Goal: Contribute content

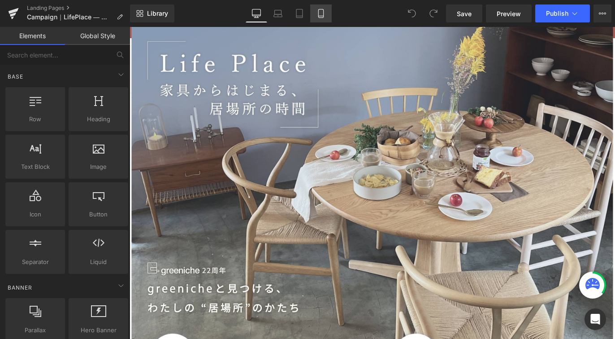
click at [325, 12] on icon at bounding box center [321, 13] width 9 height 9
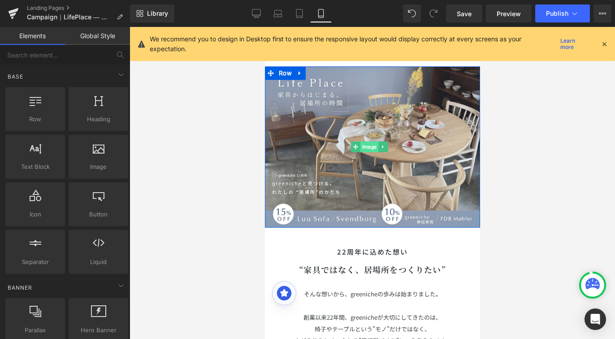
click at [366, 143] on span "Image" at bounding box center [369, 146] width 18 height 11
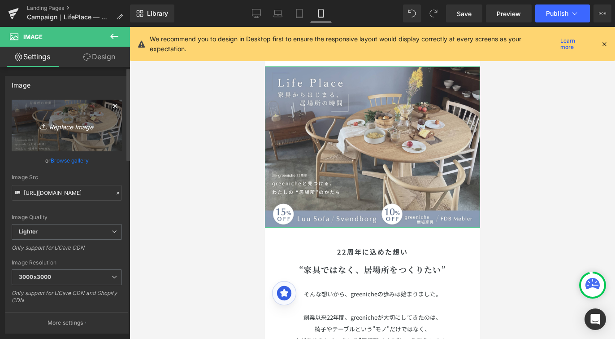
click at [86, 118] on link "Replace Image" at bounding box center [67, 126] width 110 height 52
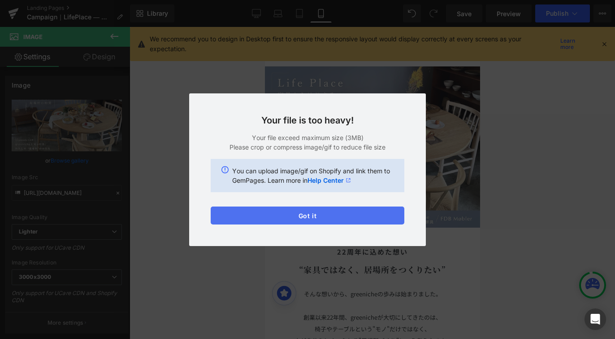
click at [370, 214] on button "Got it" at bounding box center [308, 215] width 194 height 18
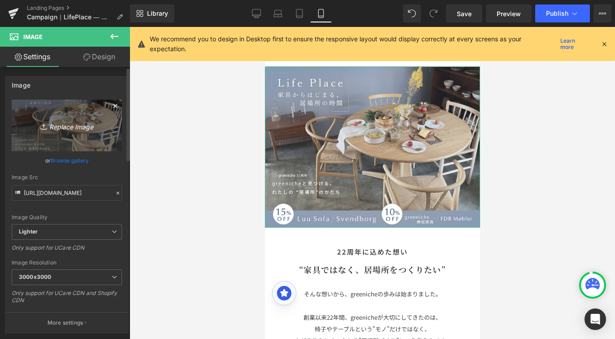
click at [72, 122] on icon "Replace Image" at bounding box center [67, 125] width 72 height 11
type input "C:\fakepath\LP_cp_TOP.jpeg"
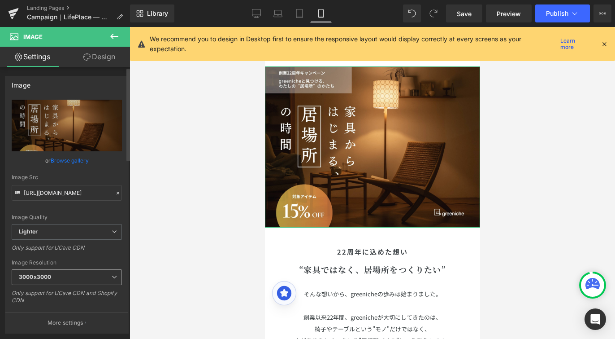
click at [104, 271] on span "3000x3000" at bounding box center [67, 277] width 110 height 16
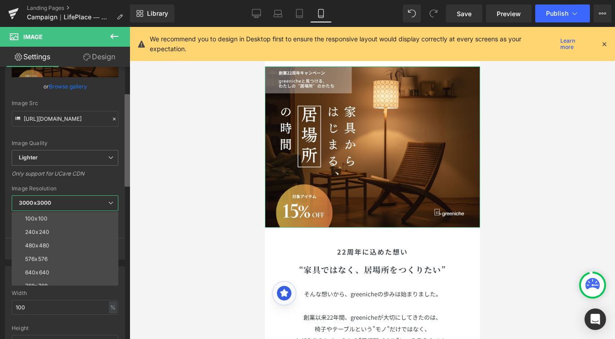
scroll to position [137, 0]
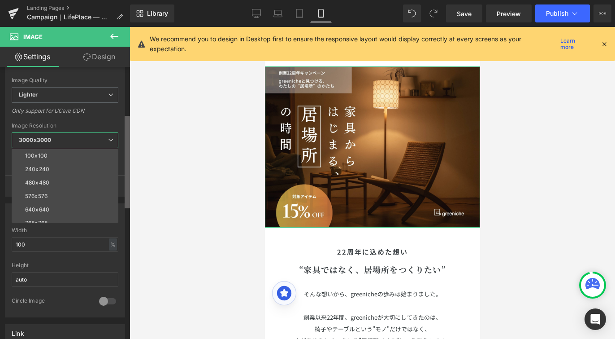
click at [124, 201] on div "Image [URL][DOMAIN_NAME] Replace Image Upload image or Browse gallery Image Src…" at bounding box center [65, 205] width 130 height 276
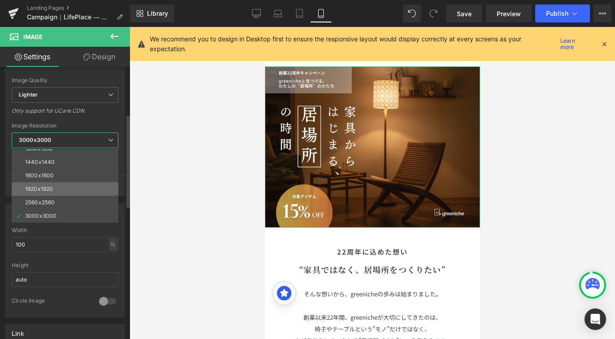
click at [79, 186] on li "1920x1920" at bounding box center [67, 188] width 111 height 13
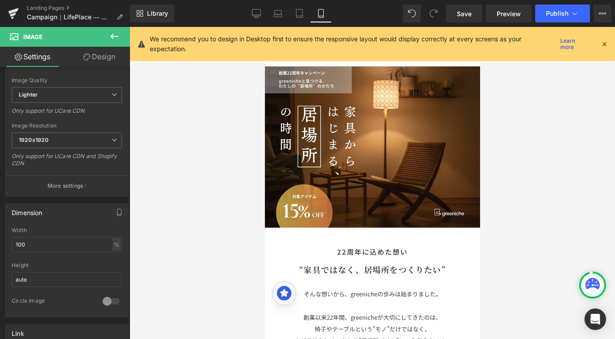
click at [165, 149] on div at bounding box center [373, 183] width 486 height 312
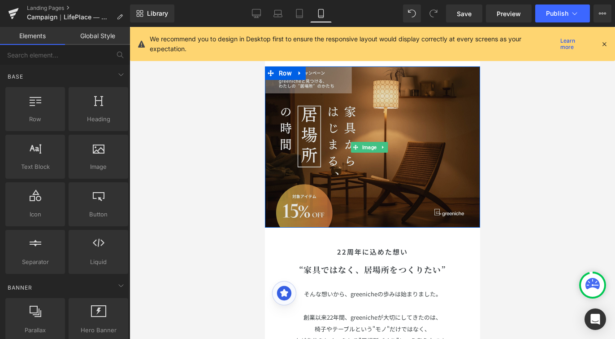
click at [310, 129] on img at bounding box center [372, 146] width 215 height 161
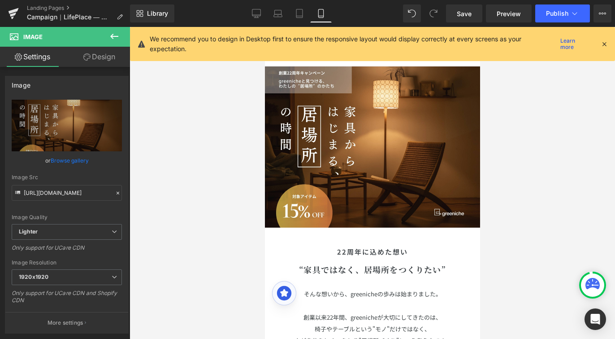
click at [527, 132] on div at bounding box center [373, 183] width 486 height 312
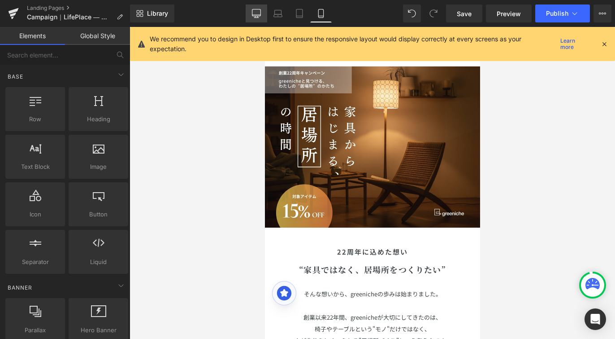
click at [260, 10] on icon at bounding box center [256, 13] width 9 height 9
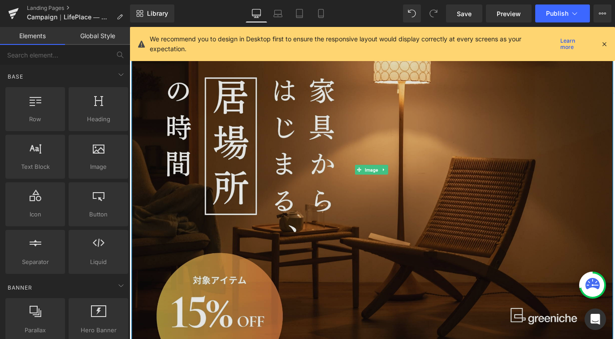
scroll to position [0, 0]
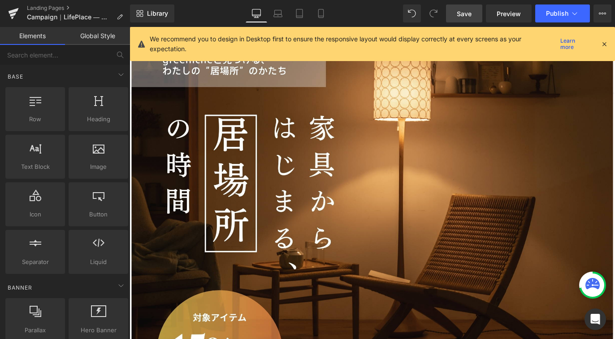
click at [459, 5] on link "Save" at bounding box center [464, 13] width 36 height 18
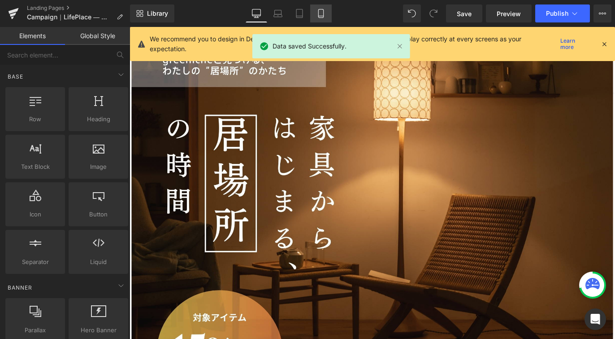
click at [319, 14] on icon at bounding box center [321, 13] width 9 height 9
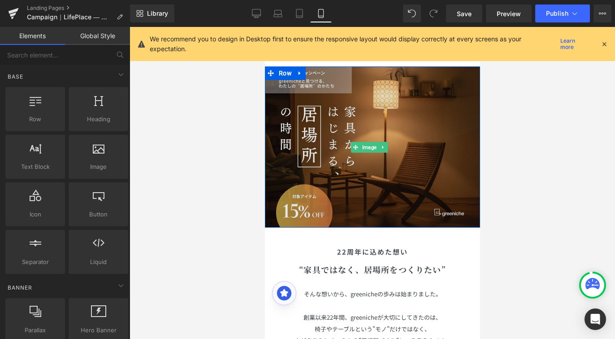
click at [437, 117] on img at bounding box center [372, 146] width 215 height 161
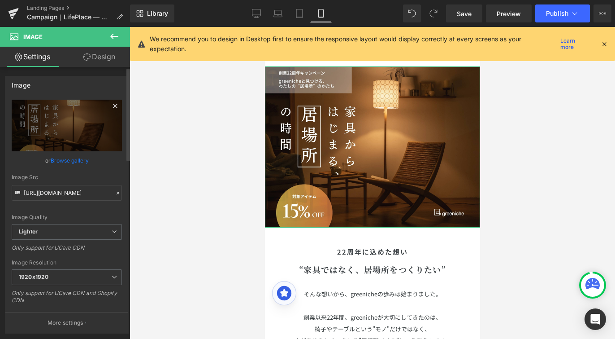
click at [110, 105] on icon at bounding box center [115, 105] width 11 height 11
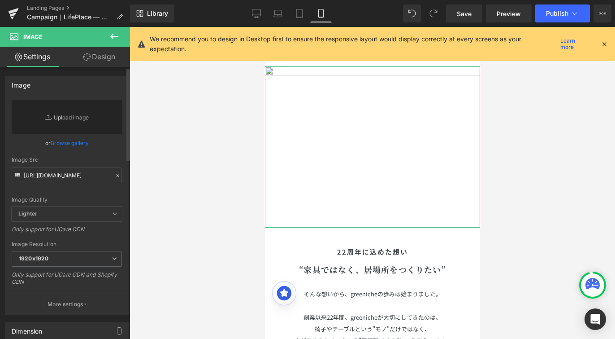
click at [97, 113] on link "Replace Image" at bounding box center [67, 117] width 110 height 34
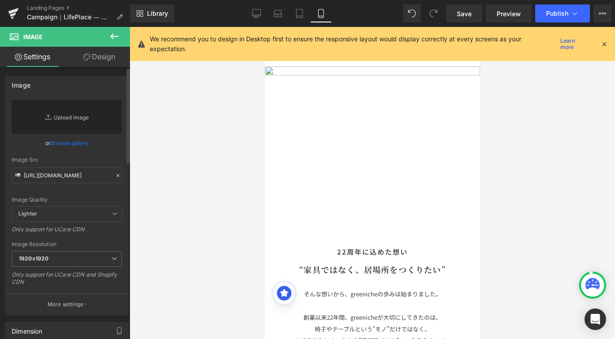
type input "C:\fakepath\LP_cp2.jpg"
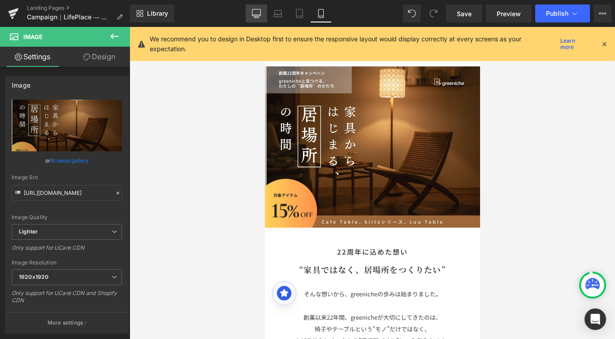
click at [261, 14] on icon at bounding box center [256, 13] width 9 height 9
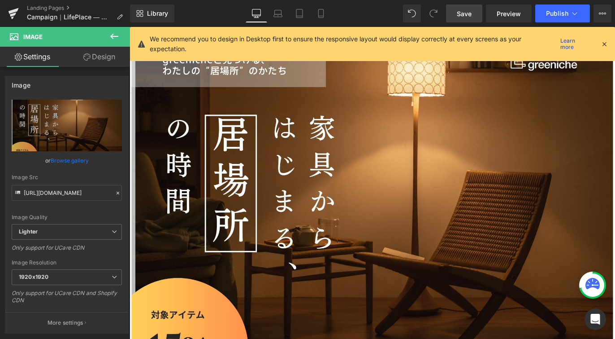
click at [461, 13] on span "Save" at bounding box center [464, 13] width 15 height 9
click at [315, 13] on link "Mobile" at bounding box center [321, 13] width 22 height 18
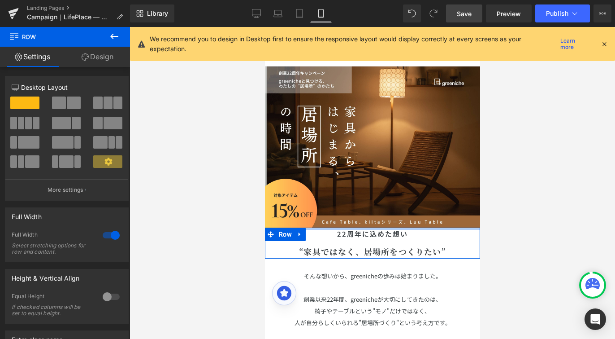
drag, startPoint x: 380, startPoint y: 235, endPoint x: 393, endPoint y: 243, distance: 15.9
click at [393, 243] on div "22周年に込めた想い Heading “家具ではなく、居場所をつくりたい” Heading Row" at bounding box center [372, 242] width 215 height 31
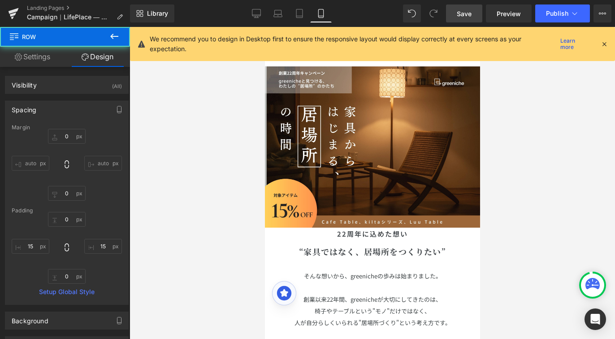
click at [531, 188] on div at bounding box center [373, 183] width 486 height 312
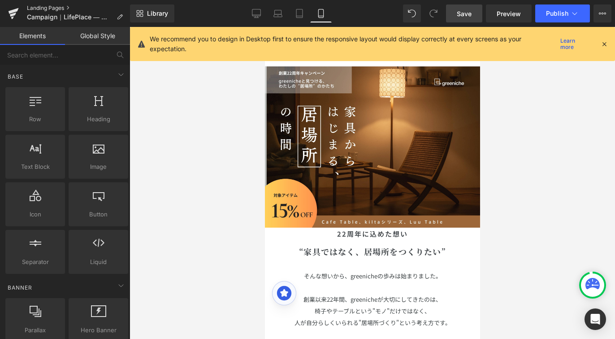
click at [34, 9] on link "Landing Pages" at bounding box center [78, 7] width 103 height 7
